Goal: Task Accomplishment & Management: Use online tool/utility

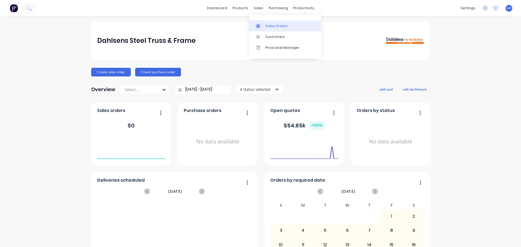
click at [264, 26] on link "Sales Orders" at bounding box center [285, 25] width 72 height 11
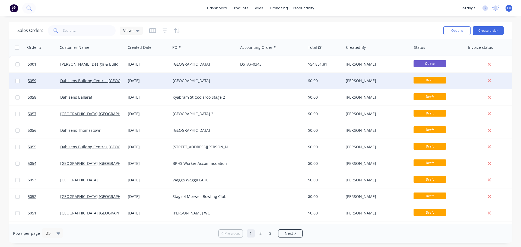
click at [272, 78] on div at bounding box center [272, 81] width 68 height 16
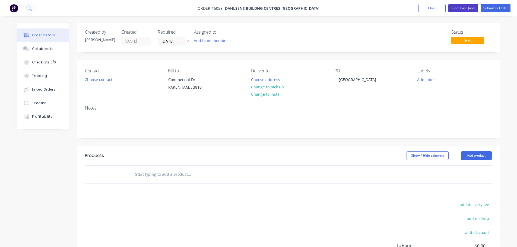
click at [466, 6] on button "Submit as Quote" at bounding box center [463, 8] width 30 height 8
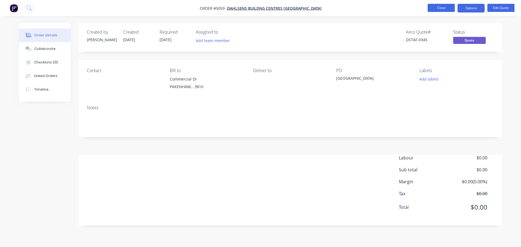
click at [434, 6] on button "Close" at bounding box center [441, 8] width 27 height 8
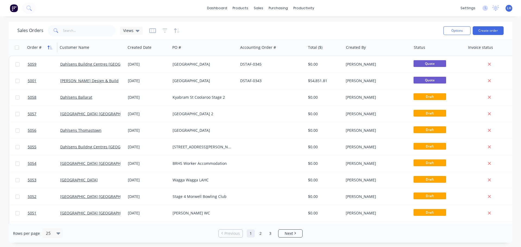
click at [49, 48] on icon "button" at bounding box center [49, 47] width 5 height 4
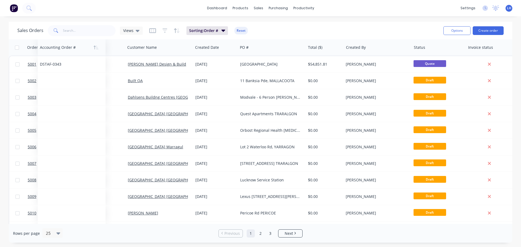
drag, startPoint x: 259, startPoint y: 49, endPoint x: 62, endPoint y: 50, distance: 197.5
click at [62, 50] on div at bounding box center [70, 47] width 60 height 11
click at [135, 30] on div "Views" at bounding box center [131, 30] width 16 height 5
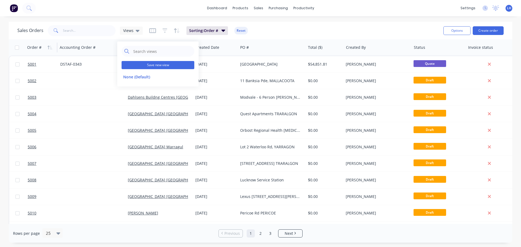
click at [153, 65] on button "Save new view" at bounding box center [158, 65] width 73 height 8
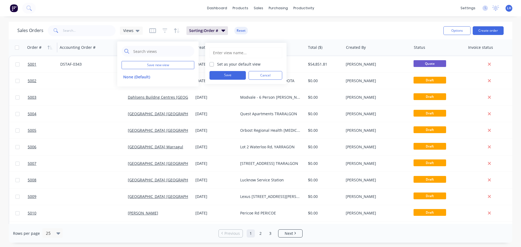
click at [224, 52] on input "text" at bounding box center [245, 52] width 67 height 10
type input "Lu"
click at [217, 63] on label "Set as your default view" at bounding box center [238, 64] width 43 height 6
click at [212, 63] on input "Set as your default view" at bounding box center [211, 63] width 4 height 5
checkbox input "true"
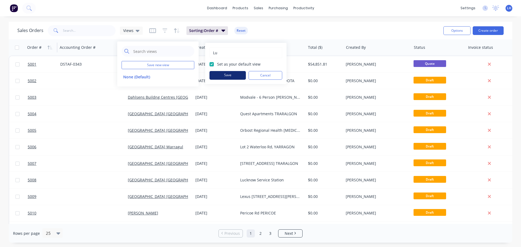
click at [230, 77] on button "Save" at bounding box center [227, 75] width 36 height 9
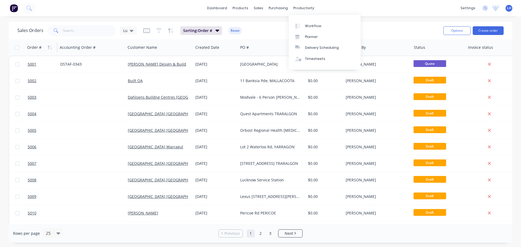
click at [270, 33] on div "Sales Orders Lu Sorting: Order # Reset" at bounding box center [228, 30] width 422 height 13
click at [57, 231] on icon at bounding box center [58, 233] width 4 height 6
click at [52, 212] on div "75" at bounding box center [52, 210] width 20 height 10
click at [133, 30] on div "Lu" at bounding box center [128, 31] width 17 height 8
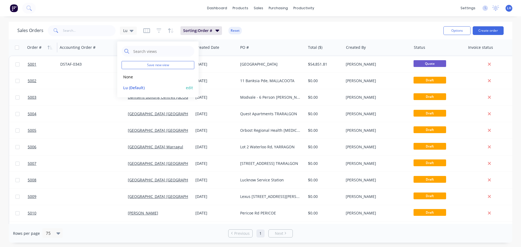
click at [190, 86] on button "edit" at bounding box center [189, 88] width 7 height 6
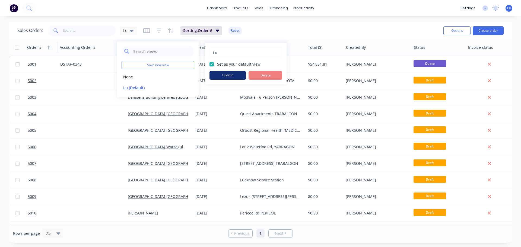
click at [236, 75] on button "Update" at bounding box center [227, 75] width 36 height 9
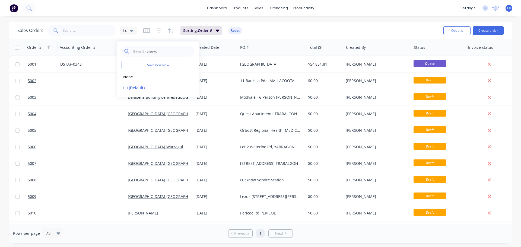
click at [270, 31] on div "Sales Orders Lu Sorting: Order # Reset" at bounding box center [228, 30] width 422 height 13
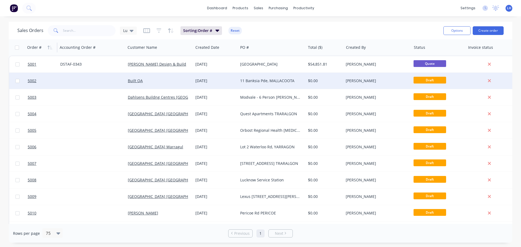
click at [96, 83] on div at bounding box center [92, 81] width 68 height 16
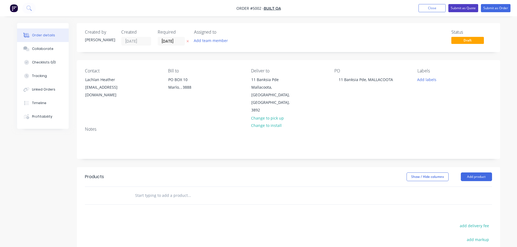
click at [465, 7] on button "Submit as Quote" at bounding box center [463, 8] width 30 height 8
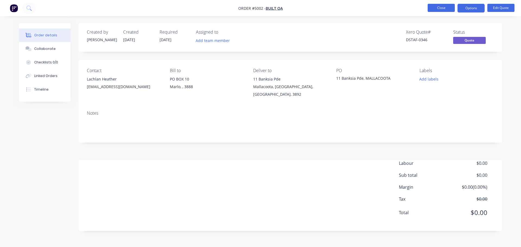
click at [443, 9] on button "Close" at bounding box center [441, 8] width 27 height 8
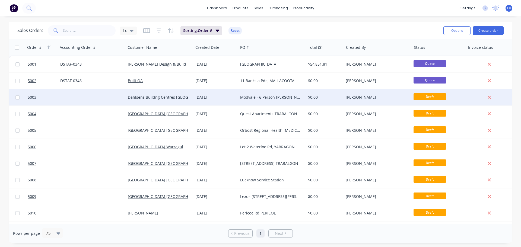
click at [261, 97] on div "Modvale - 6 Person [PERSON_NAME]" at bounding box center [270, 97] width 60 height 5
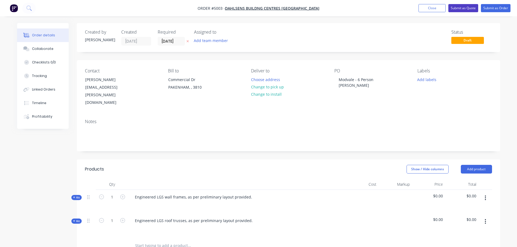
click at [460, 8] on button "Submit as Quote" at bounding box center [463, 8] width 30 height 8
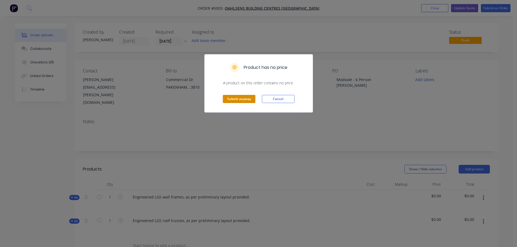
click at [235, 100] on button "Submit anyway" at bounding box center [239, 99] width 33 height 8
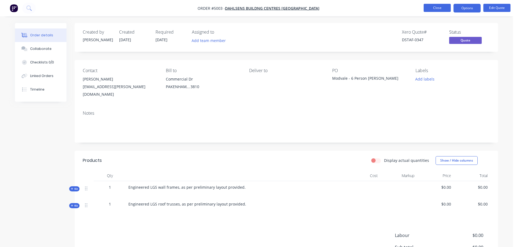
click at [440, 10] on button "Close" at bounding box center [436, 8] width 27 height 8
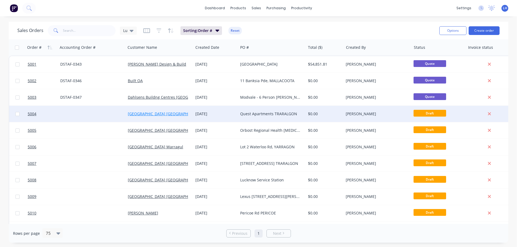
click at [160, 115] on link "[GEOGRAPHIC_DATA] [GEOGRAPHIC_DATA]" at bounding box center [166, 113] width 76 height 5
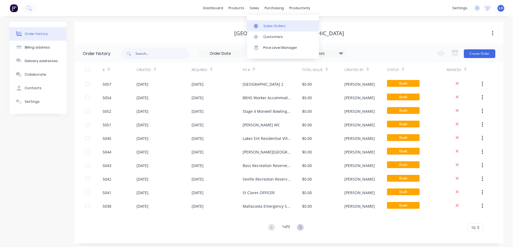
click at [257, 25] on icon at bounding box center [255, 26] width 5 height 5
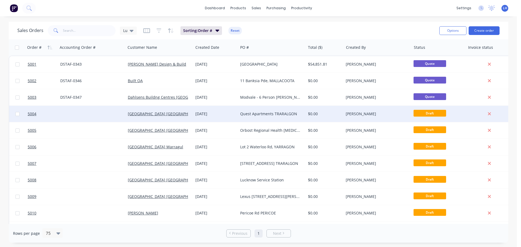
click at [275, 115] on div "Quest Apartments TRARALGON" at bounding box center [270, 113] width 60 height 5
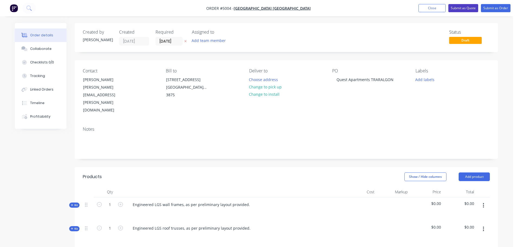
click at [455, 9] on button "Submit as Quote" at bounding box center [463, 8] width 30 height 8
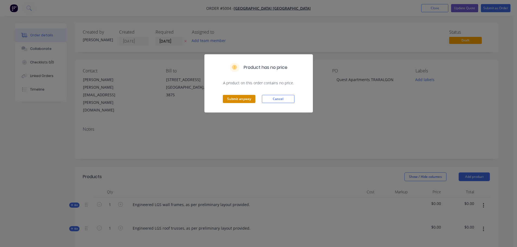
click at [233, 100] on button "Submit anyway" at bounding box center [239, 99] width 33 height 8
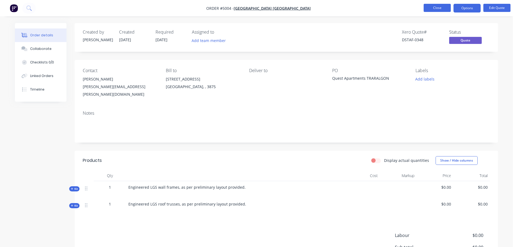
click at [438, 9] on button "Close" at bounding box center [436, 8] width 27 height 8
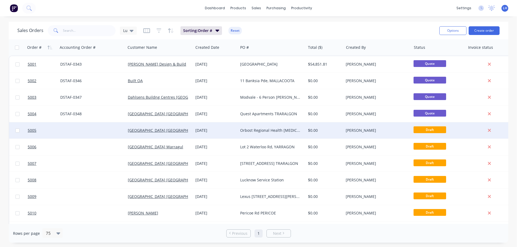
click at [258, 130] on div "Orbost Regional Health [MEDICAL_DATA] - Wall Frames" at bounding box center [270, 130] width 60 height 5
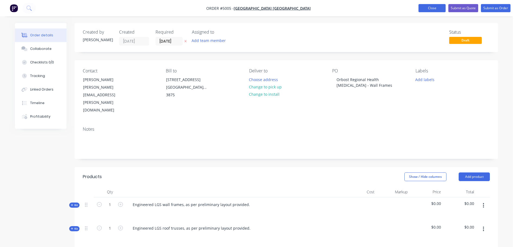
click at [430, 11] on button "Close" at bounding box center [431, 8] width 27 height 8
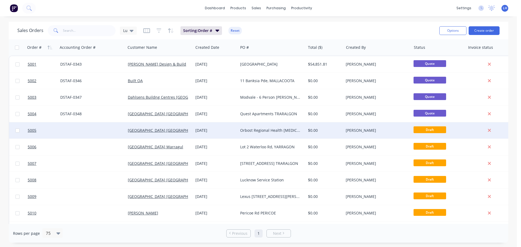
click at [279, 132] on div "Orbost Regional Health [MEDICAL_DATA] - Wall Frames" at bounding box center [270, 130] width 60 height 5
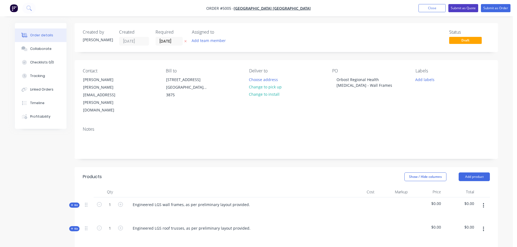
click at [461, 8] on button "Submit as Quote" at bounding box center [463, 8] width 30 height 8
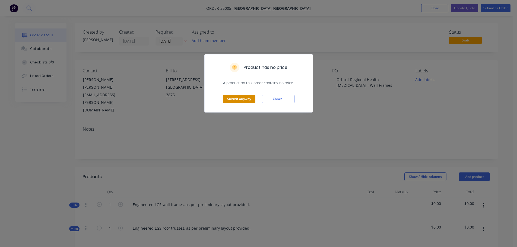
click at [240, 100] on button "Submit anyway" at bounding box center [239, 99] width 33 height 8
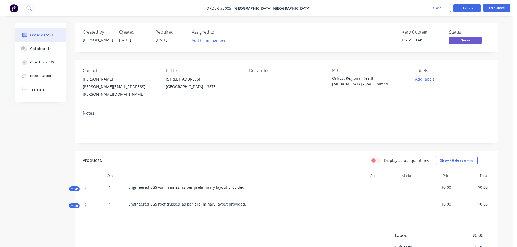
click at [434, 12] on li "Close" at bounding box center [436, 8] width 27 height 9
click at [436, 9] on button "Close" at bounding box center [436, 8] width 27 height 8
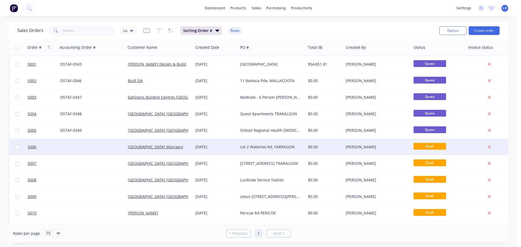
click at [260, 148] on div "Lot 2 Waterloo Rd, YARRAGON" at bounding box center [270, 146] width 60 height 5
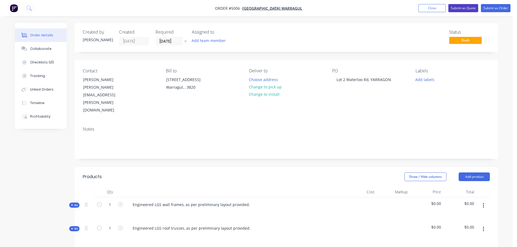
click at [462, 8] on button "Submit as Quote" at bounding box center [463, 8] width 30 height 8
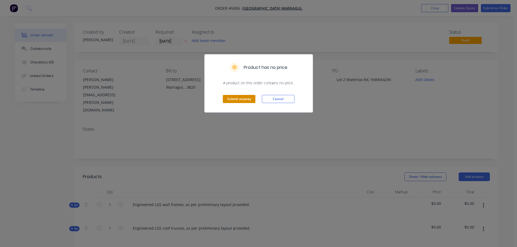
click at [236, 98] on button "Submit anyway" at bounding box center [239, 99] width 33 height 8
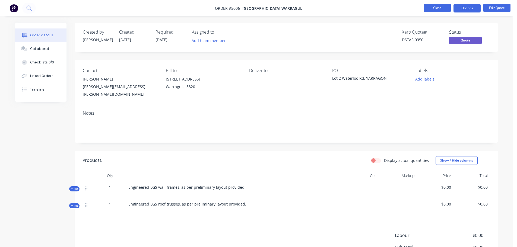
click at [447, 5] on button "Close" at bounding box center [436, 8] width 27 height 8
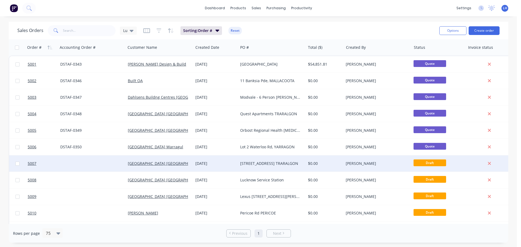
click at [256, 165] on div "[STREET_ADDRESS] TRARALGON" at bounding box center [270, 163] width 60 height 5
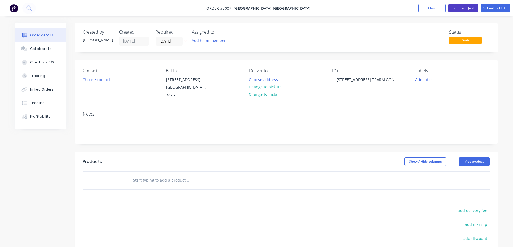
click at [455, 8] on button "Submit as Quote" at bounding box center [463, 8] width 30 height 8
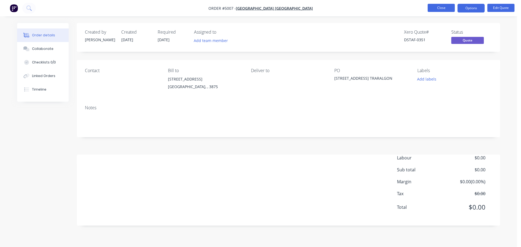
click at [441, 8] on button "Close" at bounding box center [441, 8] width 27 height 8
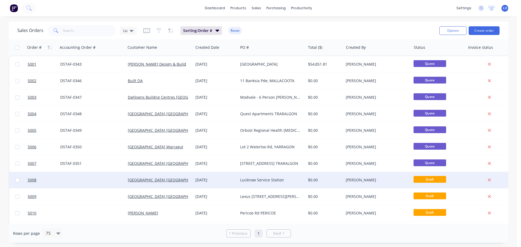
click at [269, 179] on div "Lucknow Service Station" at bounding box center [270, 179] width 60 height 5
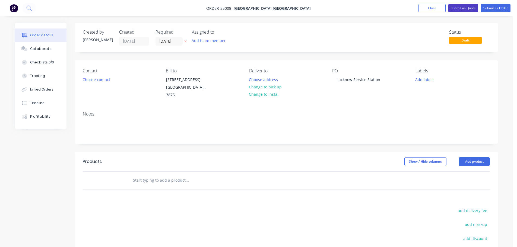
click at [461, 6] on button "Submit as Quote" at bounding box center [463, 8] width 30 height 8
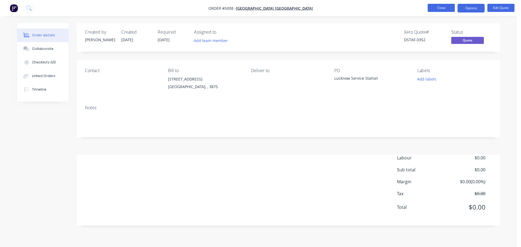
click at [444, 8] on button "Close" at bounding box center [441, 8] width 27 height 8
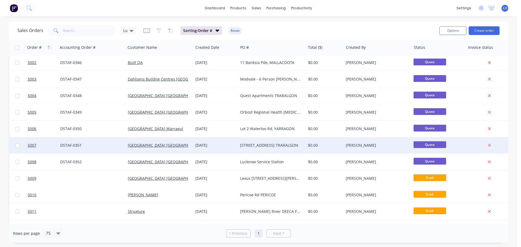
scroll to position [27, 0]
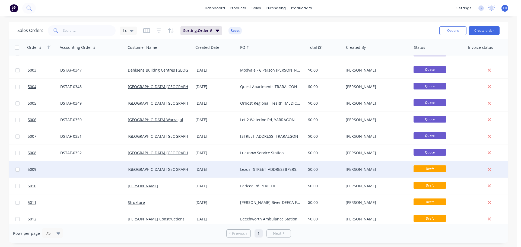
click at [267, 168] on div "Lexus [STREET_ADDRESS][PERSON_NAME]" at bounding box center [270, 169] width 60 height 5
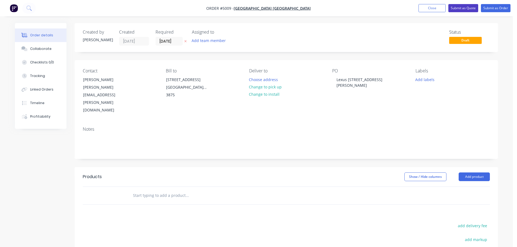
click at [464, 8] on button "Submit as Quote" at bounding box center [463, 8] width 30 height 8
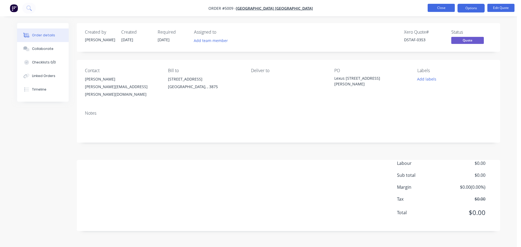
click at [438, 9] on button "Close" at bounding box center [441, 8] width 27 height 8
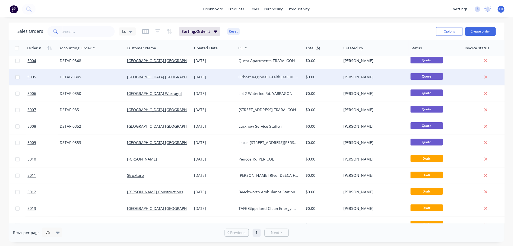
scroll to position [54, 0]
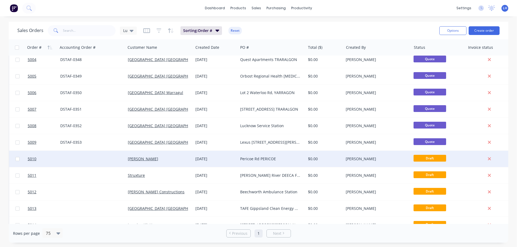
click at [261, 159] on div "Pericoe Rd PERICOE" at bounding box center [270, 158] width 60 height 5
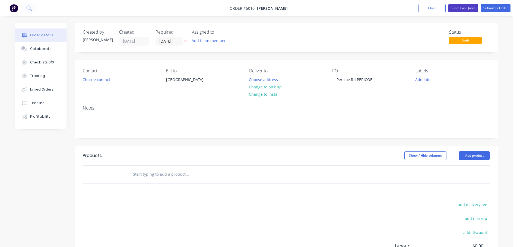
click at [462, 7] on button "Submit as Quote" at bounding box center [463, 8] width 30 height 8
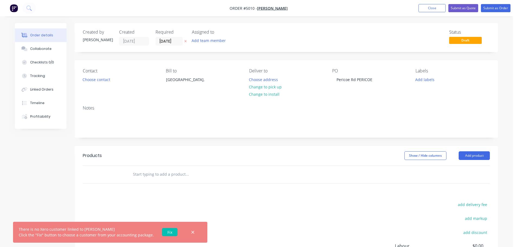
click at [170, 231] on link "Fix" at bounding box center [169, 232] width 15 height 8
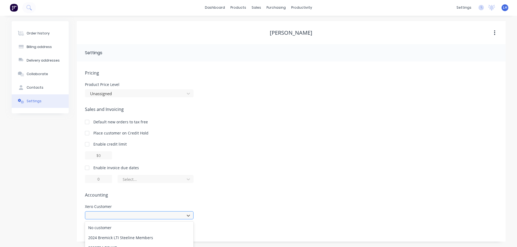
scroll to position [56, 0]
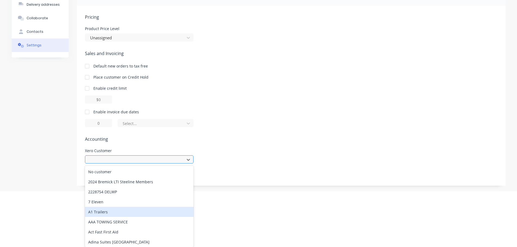
click at [151, 164] on div "252 results available. Use Up and Down to choose options, press Enter to select…" at bounding box center [139, 159] width 109 height 8
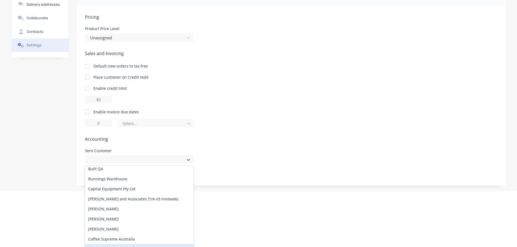
scroll to position [434, 0]
click at [117, 211] on div "[PERSON_NAME]" at bounding box center [139, 210] width 109 height 10
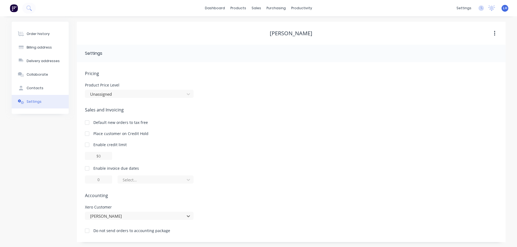
scroll to position [1, 0]
click at [32, 35] on div "Order history" at bounding box center [38, 33] width 23 height 5
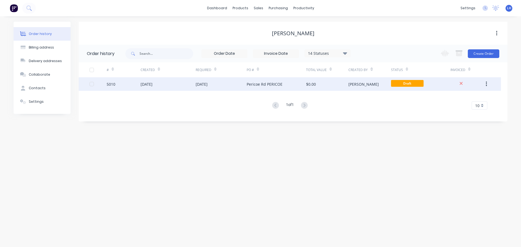
click at [256, 81] on div "Pericoe Rd PERICOE" at bounding box center [265, 84] width 36 height 6
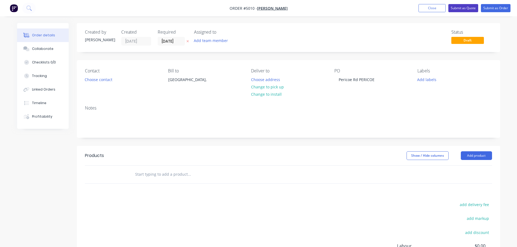
click at [459, 7] on button "Submit as Quote" at bounding box center [463, 8] width 30 height 8
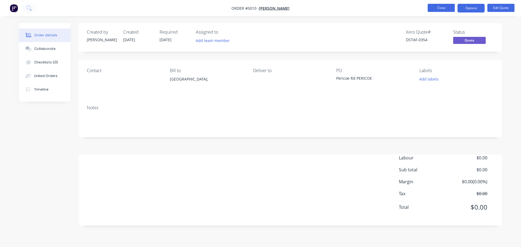
click at [444, 7] on button "Close" at bounding box center [441, 8] width 27 height 8
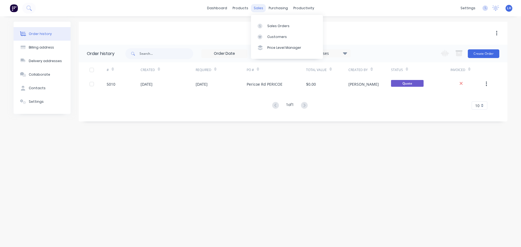
click at [258, 9] on div "sales" at bounding box center [258, 8] width 15 height 8
click at [267, 25] on div "Sales Orders" at bounding box center [278, 26] width 22 height 5
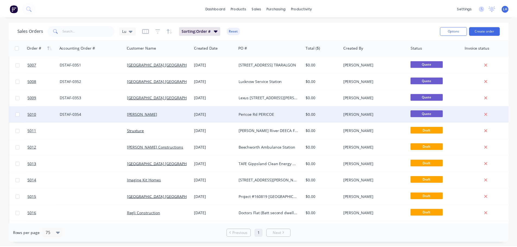
scroll to position [109, 0]
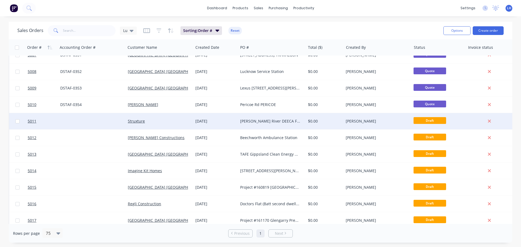
click at [263, 122] on div "[PERSON_NAME] River DEECA Facility" at bounding box center [270, 121] width 60 height 5
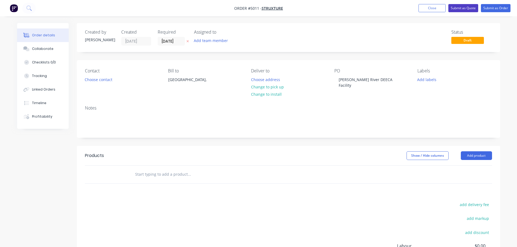
click at [460, 7] on button "Submit as Quote" at bounding box center [463, 8] width 30 height 8
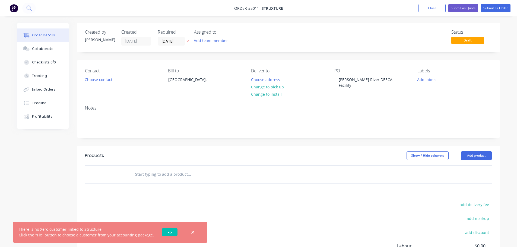
click at [162, 231] on link "Fix" at bounding box center [169, 232] width 15 height 8
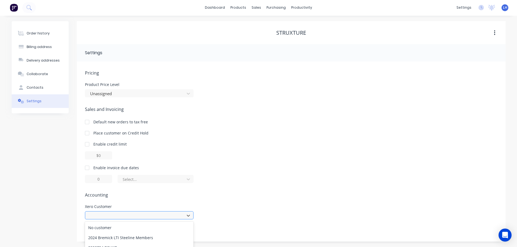
click at [139, 217] on div "252 results available. Use Up and Down to choose options, press Enter to select…" at bounding box center [139, 215] width 109 height 8
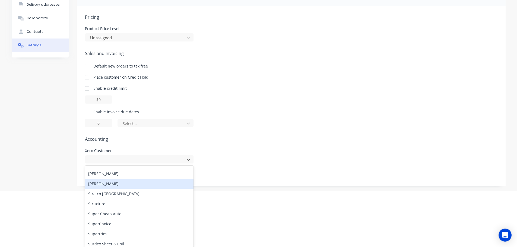
scroll to position [2224, 0]
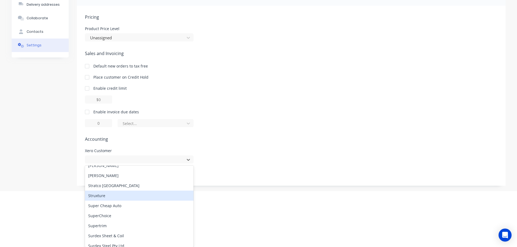
click at [101, 194] on div "Struxture" at bounding box center [139, 196] width 109 height 10
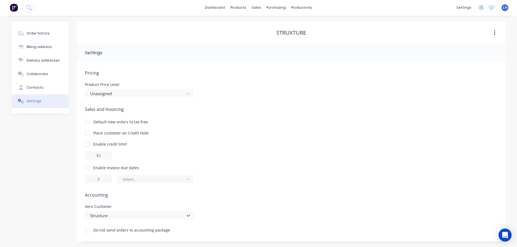
scroll to position [1, 0]
click at [30, 34] on div "Order history" at bounding box center [38, 33] width 23 height 5
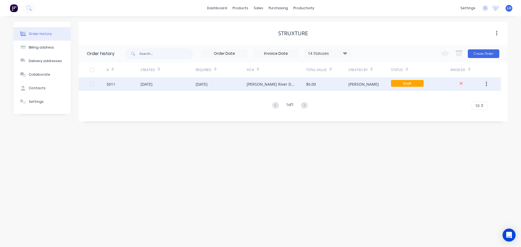
click at [266, 85] on div "[PERSON_NAME] River DEECA Facility" at bounding box center [271, 84] width 49 height 6
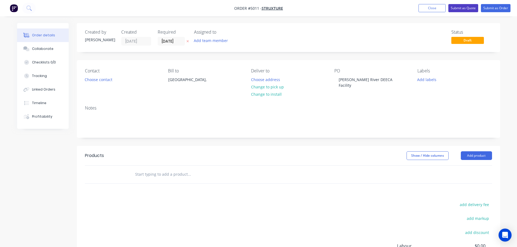
click at [460, 6] on button "Submit as Quote" at bounding box center [463, 8] width 30 height 8
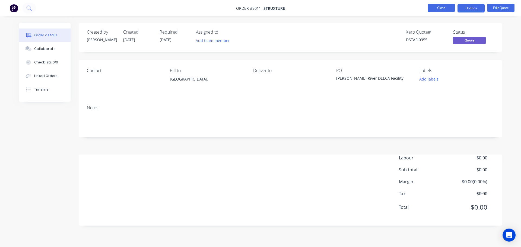
click at [443, 9] on button "Close" at bounding box center [441, 8] width 27 height 8
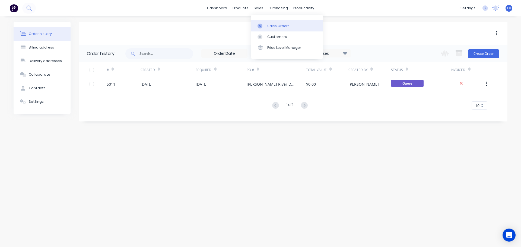
click at [276, 25] on div "Sales Orders" at bounding box center [278, 26] width 22 height 5
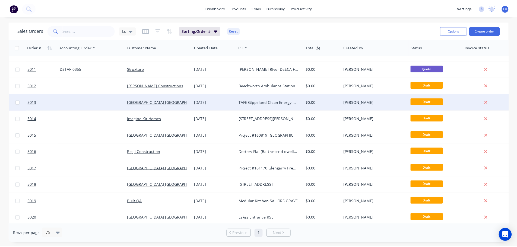
scroll to position [163, 0]
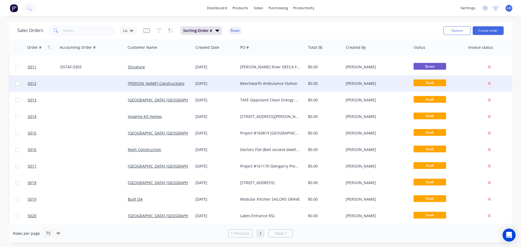
click at [265, 84] on div "Beechworth Ambulance Station" at bounding box center [270, 83] width 60 height 5
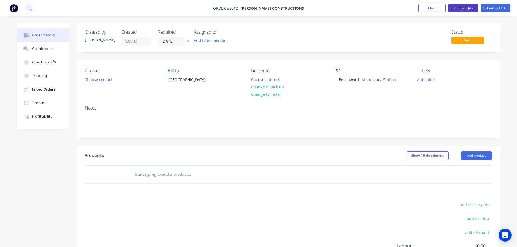
click at [461, 7] on button "Submit as Quote" at bounding box center [463, 8] width 30 height 8
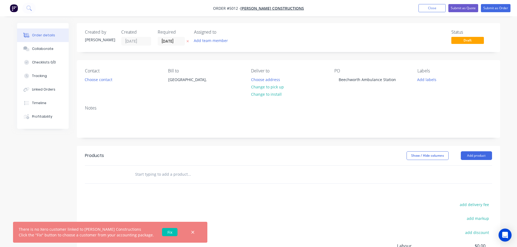
click at [164, 232] on link "Fix" at bounding box center [169, 232] width 15 height 8
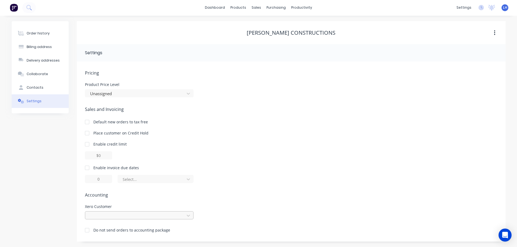
scroll to position [56, 0]
click at [118, 215] on div at bounding box center [139, 215] width 109 height 8
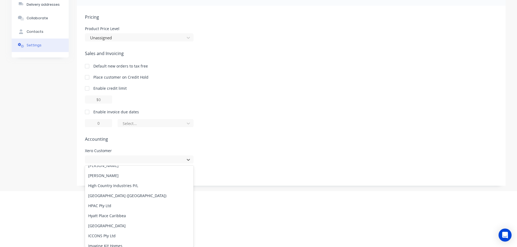
scroll to position [2450, 0]
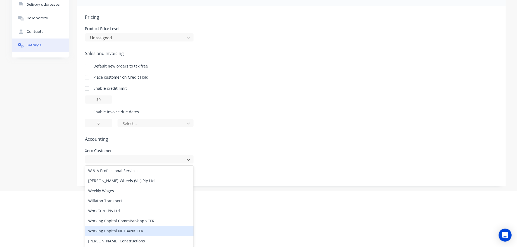
click at [103, 235] on div "Working Capital NETBANK TFR" at bounding box center [139, 231] width 109 height 10
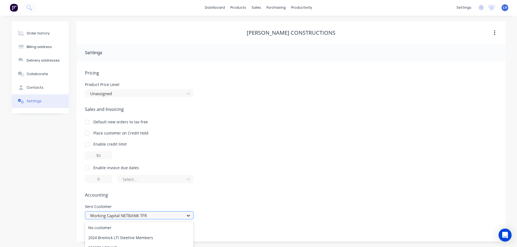
click at [186, 215] on div "option Working Capital NETBANK TFR, selected. 252 results available. Use Up and…" at bounding box center [139, 215] width 109 height 8
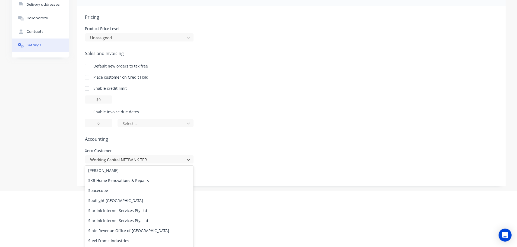
scroll to position [2450, 0]
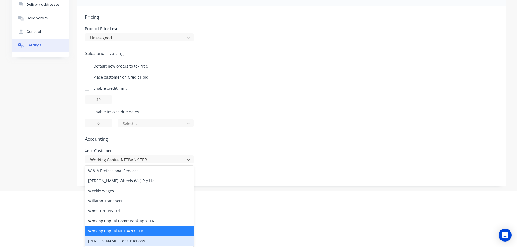
click at [116, 241] on div "[PERSON_NAME] Constructions" at bounding box center [139, 241] width 109 height 10
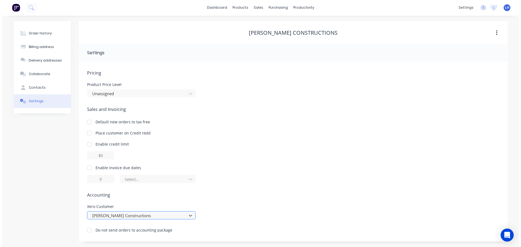
scroll to position [0, 0]
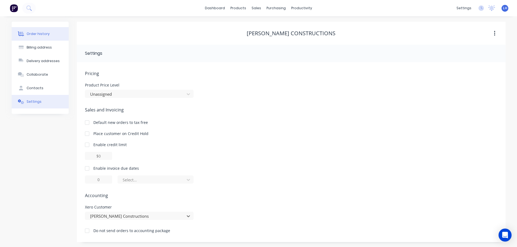
click at [36, 33] on div "Order history" at bounding box center [38, 33] width 23 height 5
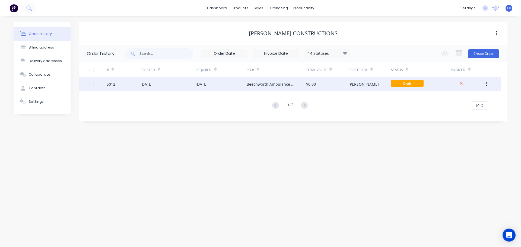
click at [258, 85] on div "Beechworth Ambulance Station" at bounding box center [271, 84] width 49 height 6
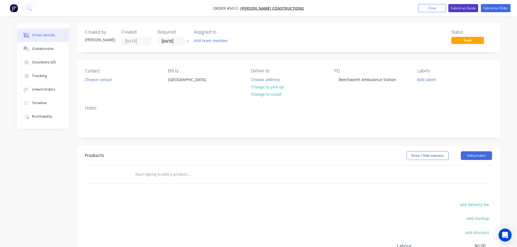
click at [465, 7] on button "Submit as Quote" at bounding box center [463, 8] width 30 height 8
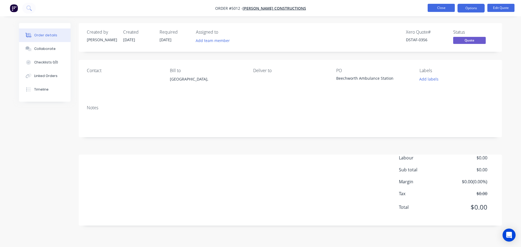
click at [445, 9] on button "Close" at bounding box center [441, 8] width 27 height 8
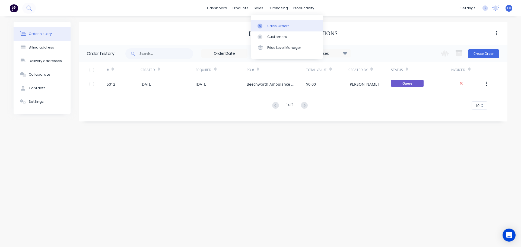
click at [266, 25] on link "Sales Orders" at bounding box center [287, 25] width 72 height 11
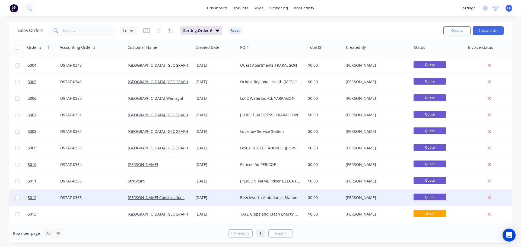
scroll to position [109, 0]
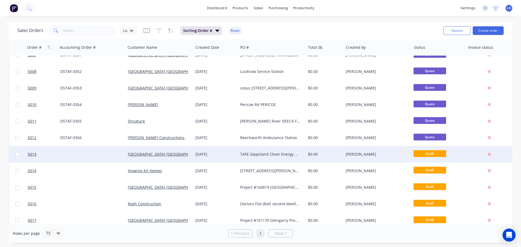
click at [260, 155] on div "TAFE Gippsland Clean Energy Centre" at bounding box center [270, 154] width 60 height 5
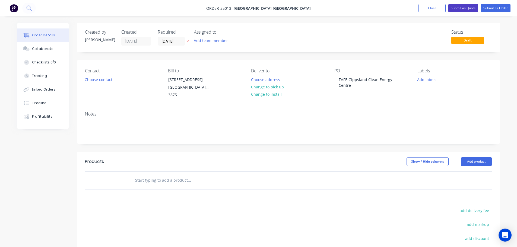
click at [462, 8] on button "Submit as Quote" at bounding box center [463, 8] width 30 height 8
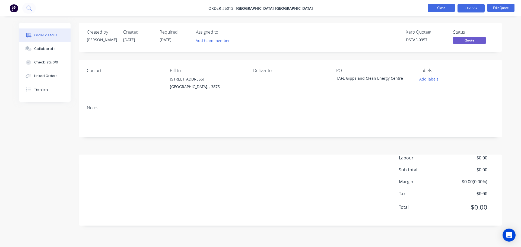
click at [444, 8] on button "Close" at bounding box center [441, 8] width 27 height 8
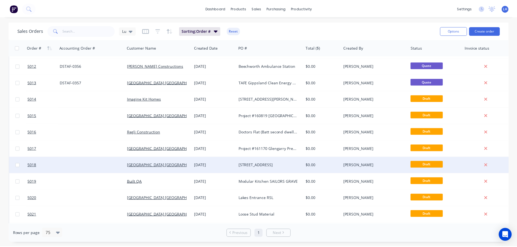
scroll to position [190, 0]
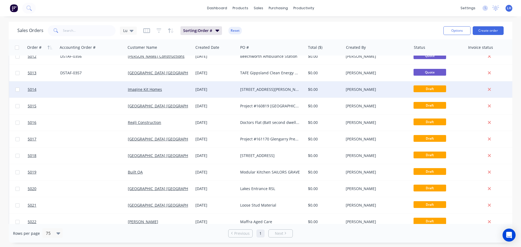
click at [261, 91] on div "[STREET_ADDRESS][PERSON_NAME]" at bounding box center [270, 89] width 60 height 5
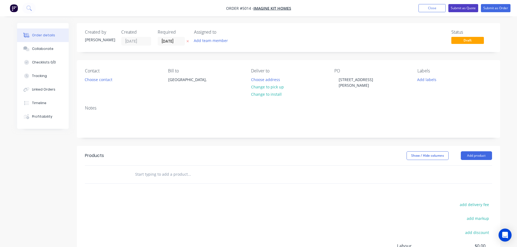
click at [460, 6] on button "Submit as Quote" at bounding box center [463, 8] width 30 height 8
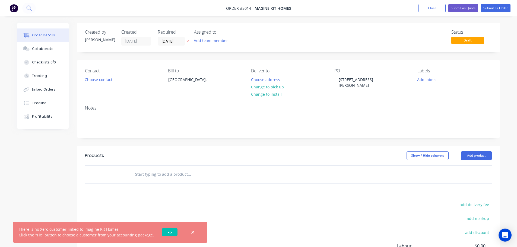
click at [167, 232] on link "Fix" at bounding box center [169, 232] width 15 height 8
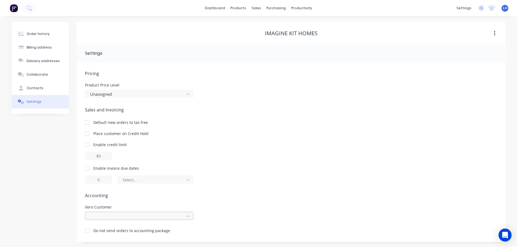
scroll to position [56, 0]
click at [105, 216] on div at bounding box center [139, 215] width 109 height 8
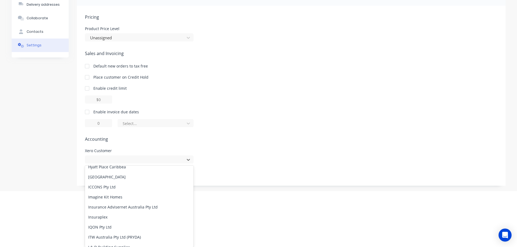
scroll to position [1221, 0]
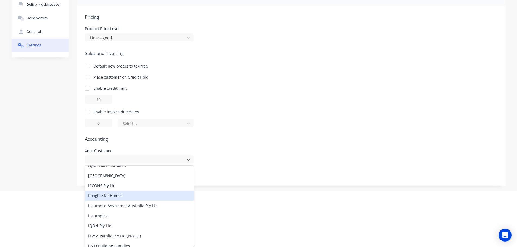
click at [113, 196] on div "Imagine Kit Homes" at bounding box center [139, 196] width 109 height 10
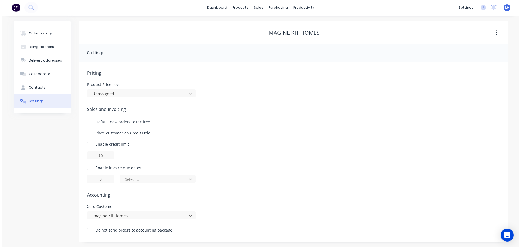
scroll to position [0, 0]
click at [37, 32] on div "Order history" at bounding box center [38, 33] width 23 height 5
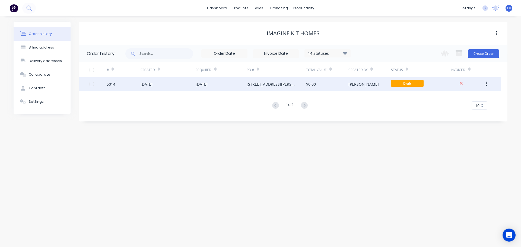
click at [288, 85] on div "[STREET_ADDRESS][PERSON_NAME]" at bounding box center [271, 84] width 49 height 6
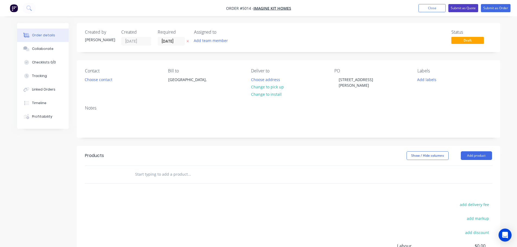
click at [462, 9] on button "Submit as Quote" at bounding box center [463, 8] width 30 height 8
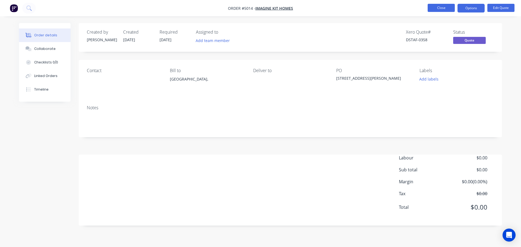
click at [441, 9] on button "Close" at bounding box center [441, 8] width 27 height 8
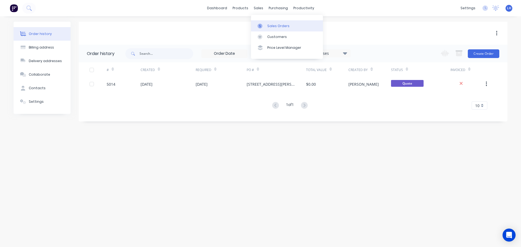
click at [266, 29] on link "Sales Orders" at bounding box center [287, 25] width 72 height 11
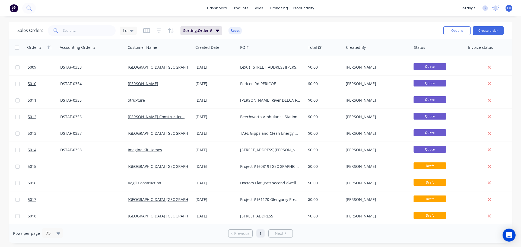
scroll to position [163, 0]
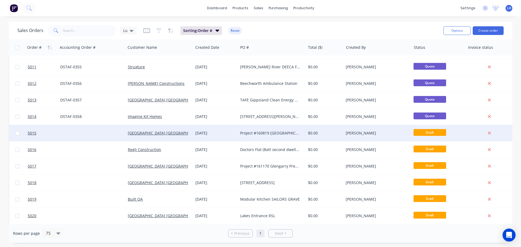
click at [265, 133] on div "Project #160819 [GEOGRAPHIC_DATA] SC" at bounding box center [270, 132] width 60 height 5
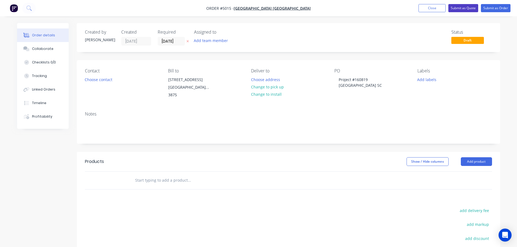
click at [457, 8] on button "Submit as Quote" at bounding box center [463, 8] width 30 height 8
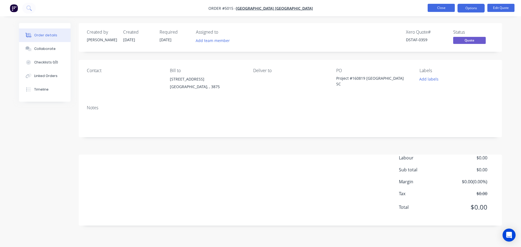
click at [444, 10] on button "Close" at bounding box center [441, 8] width 27 height 8
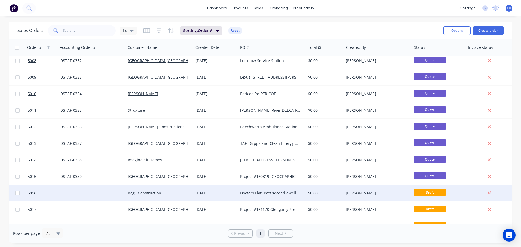
scroll to position [190, 0]
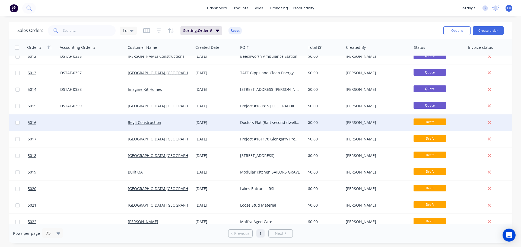
click at [261, 122] on div "Doctors Flat (Batt second dwelling)" at bounding box center [270, 122] width 60 height 5
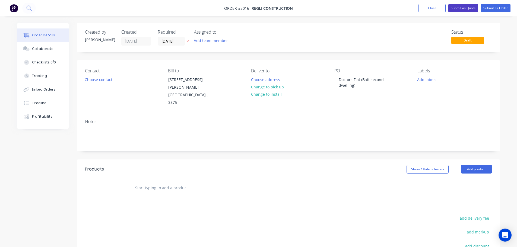
click at [462, 7] on button "Submit as Quote" at bounding box center [463, 8] width 30 height 8
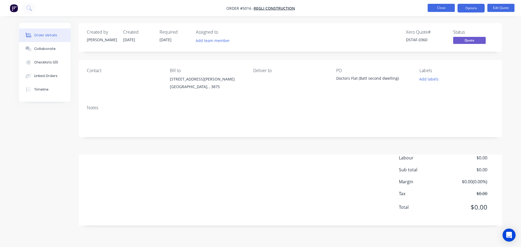
click at [440, 7] on button "Close" at bounding box center [441, 8] width 27 height 8
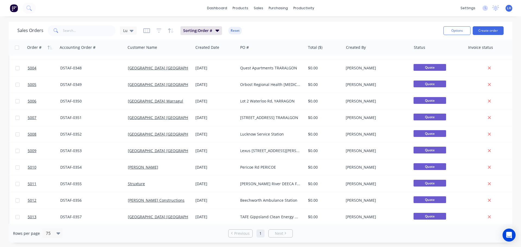
scroll to position [163, 0]
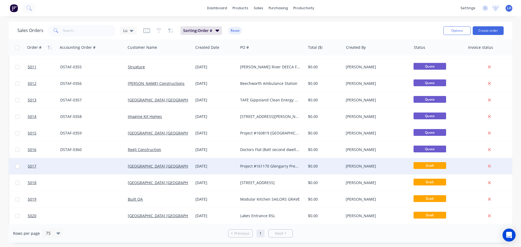
click at [276, 165] on div "Project #161170 Glengarry Preschool Redevelopments" at bounding box center [270, 166] width 60 height 5
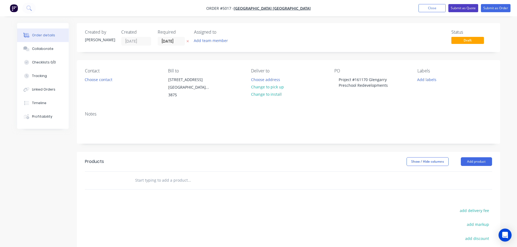
click at [463, 5] on button "Submit as Quote" at bounding box center [463, 8] width 30 height 8
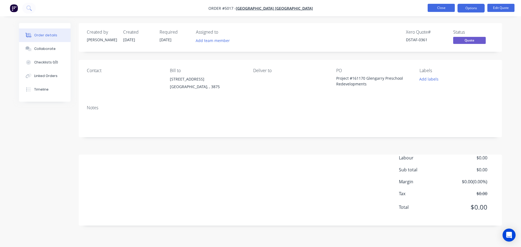
click at [437, 9] on button "Close" at bounding box center [441, 8] width 27 height 8
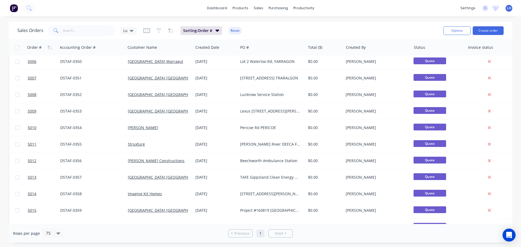
scroll to position [244, 0]
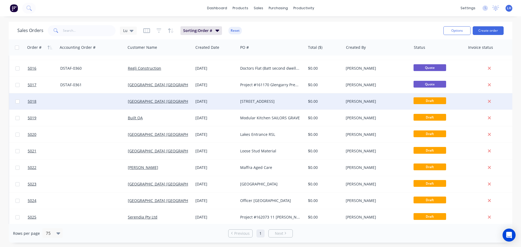
click at [248, 101] on div "[STREET_ADDRESS]" at bounding box center [270, 101] width 60 height 5
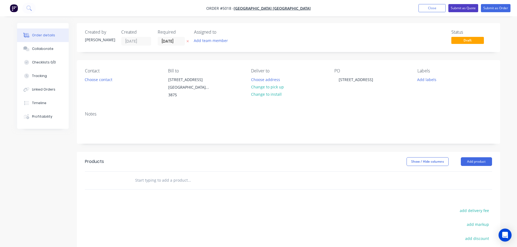
click at [463, 7] on button "Submit as Quote" at bounding box center [463, 8] width 30 height 8
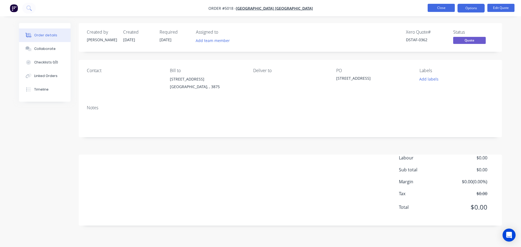
click at [444, 6] on button "Close" at bounding box center [441, 8] width 27 height 8
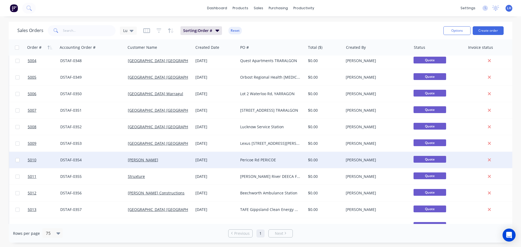
scroll to position [190, 0]
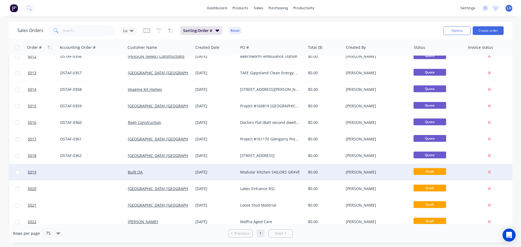
click at [264, 173] on div "Modular Kitchen SAILORS GRAVE" at bounding box center [270, 172] width 60 height 5
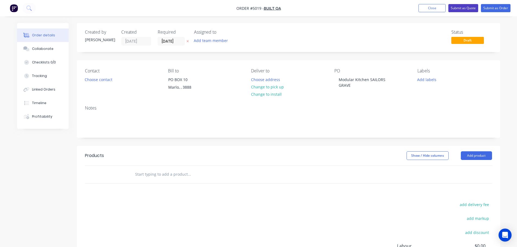
click at [458, 8] on button "Submit as Quote" at bounding box center [463, 8] width 30 height 8
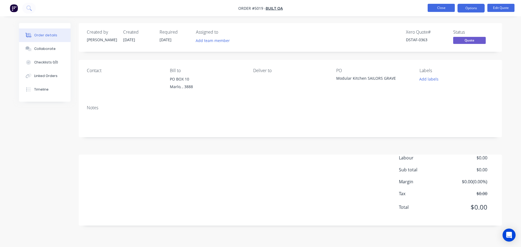
click at [439, 7] on button "Close" at bounding box center [441, 8] width 27 height 8
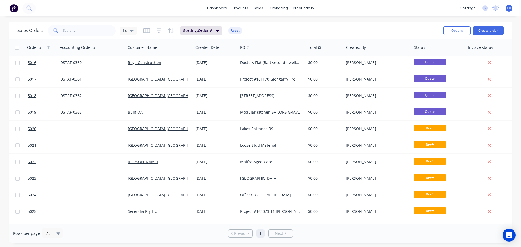
scroll to position [271, 0]
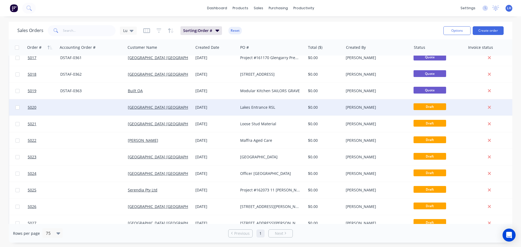
click at [264, 107] on div "Lakes Entrance RSL" at bounding box center [270, 107] width 60 height 5
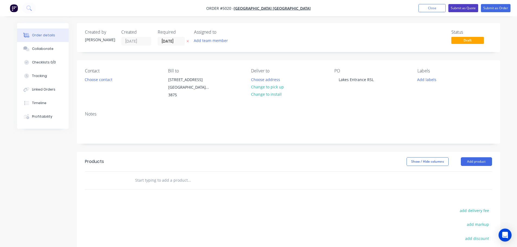
click at [462, 9] on button "Submit as Quote" at bounding box center [463, 8] width 30 height 8
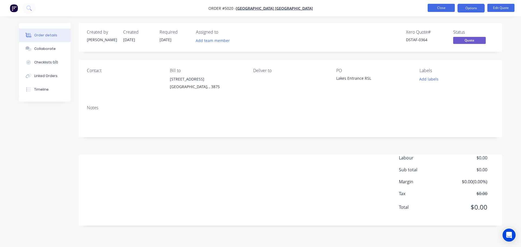
click at [444, 7] on button "Close" at bounding box center [441, 8] width 27 height 8
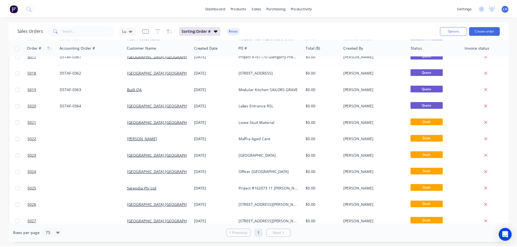
scroll to position [298, 0]
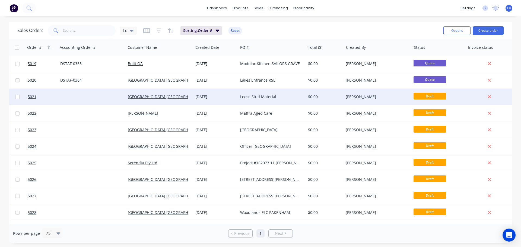
click at [258, 97] on div "Loose Stud Material" at bounding box center [270, 96] width 60 height 5
